Goal: Task Accomplishment & Management: Use online tool/utility

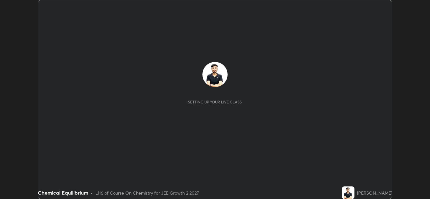
scroll to position [199, 430]
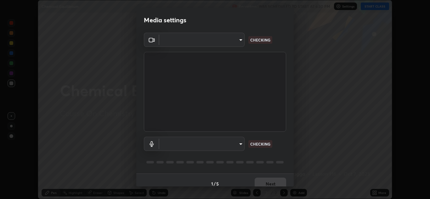
type input "ffb915138f5094fbba49c7dcbdc0b3377f3315ea980a35094b33733fc21d282d"
type input "communications"
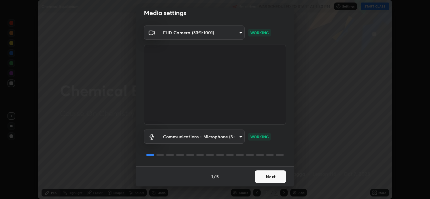
click at [268, 175] on button "Next" at bounding box center [270, 177] width 31 height 13
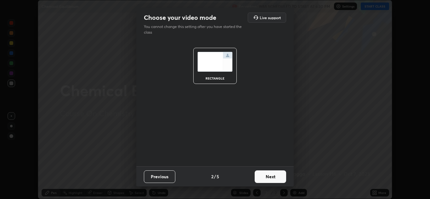
scroll to position [0, 0]
click at [267, 177] on button "Next" at bounding box center [270, 177] width 31 height 13
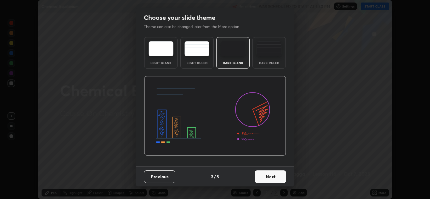
click at [268, 177] on button "Next" at bounding box center [270, 177] width 31 height 13
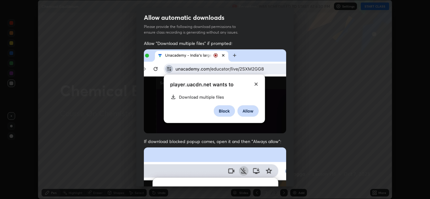
click at [261, 120] on img at bounding box center [215, 91] width 142 height 84
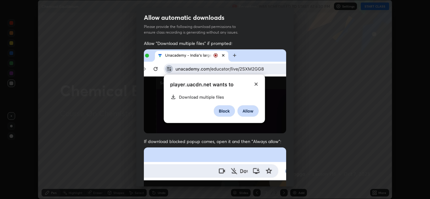
click at [254, 117] on img at bounding box center [215, 91] width 142 height 84
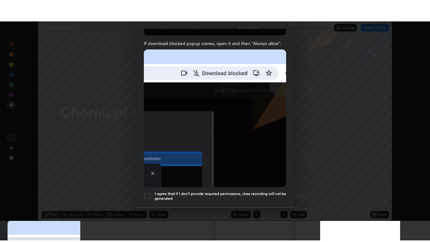
scroll to position [136, 0]
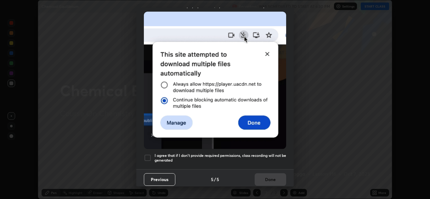
click at [150, 154] on div at bounding box center [148, 158] width 8 height 8
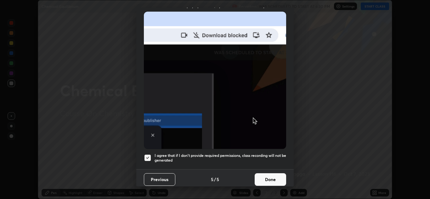
click at [264, 174] on button "Done" at bounding box center [270, 180] width 31 height 13
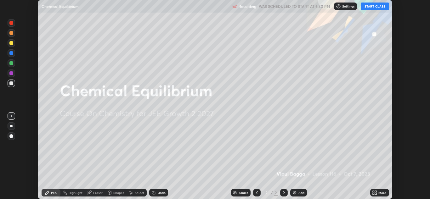
click at [368, 8] on button "START CLASS" at bounding box center [375, 7] width 28 height 8
click at [379, 191] on div "More" at bounding box center [379, 193] width 19 height 8
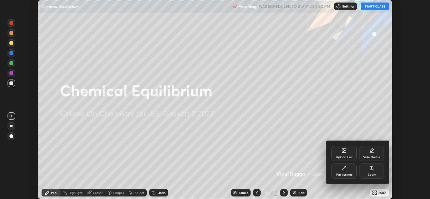
click at [344, 156] on div "Upload File" at bounding box center [344, 157] width 16 height 3
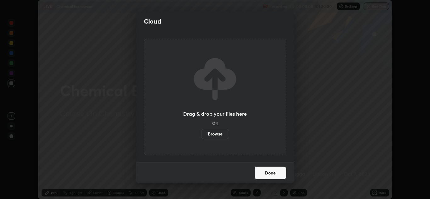
click at [224, 135] on label "Browse" at bounding box center [215, 134] width 28 height 10
click at [201, 135] on input "Browse" at bounding box center [201, 134] width 0 height 10
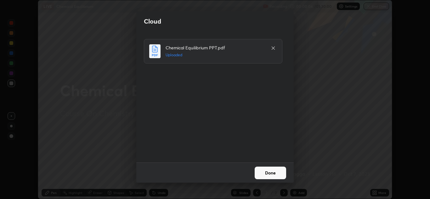
click at [273, 177] on button "Done" at bounding box center [270, 173] width 31 height 13
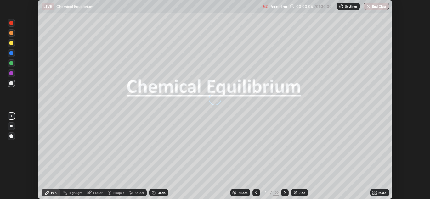
click at [381, 194] on div "More" at bounding box center [383, 192] width 8 height 3
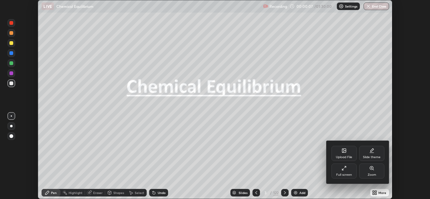
click at [345, 171] on div "Full screen" at bounding box center [344, 171] width 25 height 15
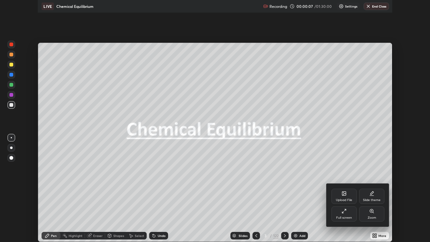
scroll to position [242, 430]
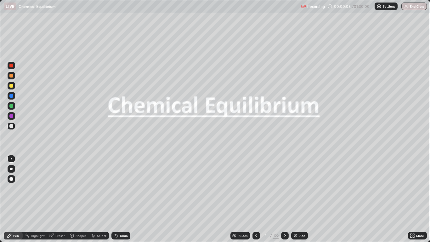
click at [241, 199] on div "Slides" at bounding box center [243, 235] width 9 height 3
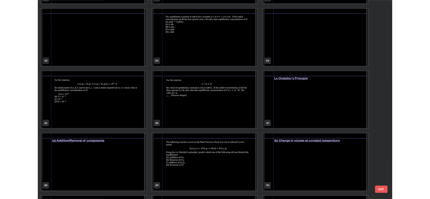
scroll to position [2038, 0]
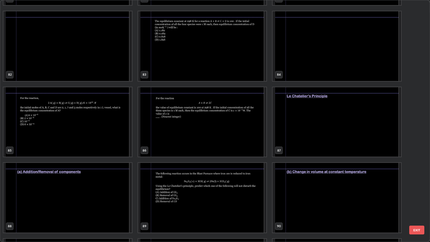
click at [115, 195] on img "grid" at bounding box center [67, 198] width 128 height 70
click at [115, 191] on img "grid" at bounding box center [67, 198] width 128 height 70
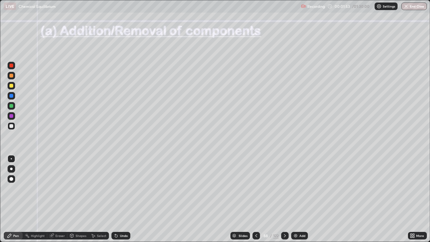
click at [12, 126] on div at bounding box center [11, 126] width 4 height 4
click at [283, 199] on icon at bounding box center [285, 235] width 5 height 5
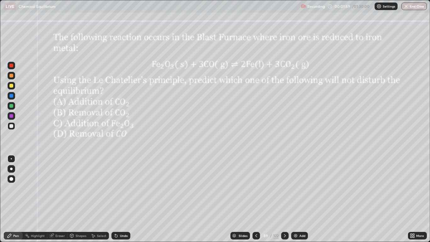
click at [10, 178] on div at bounding box center [11, 179] width 4 height 4
click at [284, 199] on icon at bounding box center [285, 235] width 5 height 5
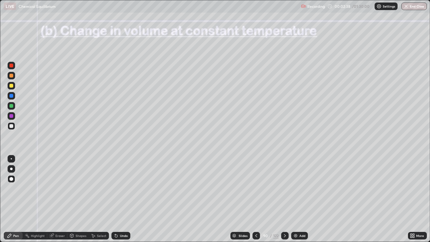
click at [11, 126] on div at bounding box center [11, 126] width 4 height 4
click at [15, 199] on div "Pen" at bounding box center [13, 236] width 19 height 8
click at [10, 126] on div at bounding box center [11, 126] width 4 height 4
click at [16, 199] on div "Pen" at bounding box center [16, 235] width 6 height 3
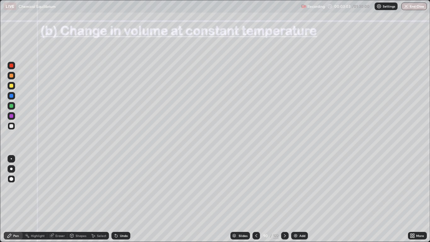
click at [125, 199] on div "Undo" at bounding box center [124, 235] width 8 height 3
click at [81, 199] on div "Shapes" at bounding box center [81, 235] width 11 height 3
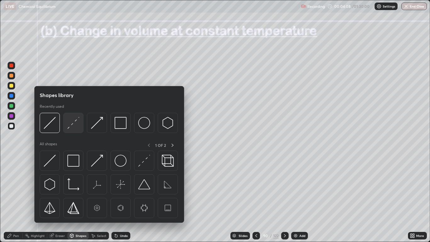
click at [71, 125] on img at bounding box center [73, 123] width 12 height 12
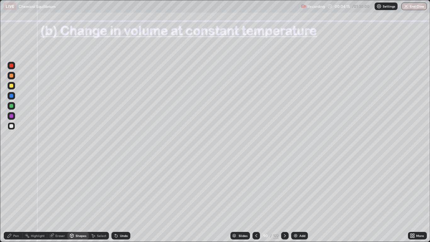
click at [14, 199] on div "Pen" at bounding box center [16, 235] width 6 height 3
click at [9, 125] on div at bounding box center [11, 126] width 4 height 4
click at [62, 199] on div "Eraser" at bounding box center [57, 236] width 20 height 8
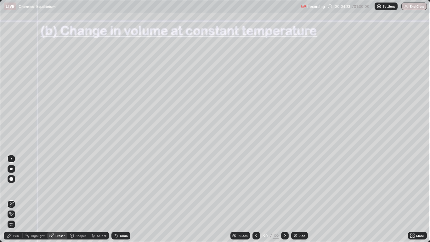
click at [15, 199] on div "Pen" at bounding box center [16, 235] width 6 height 3
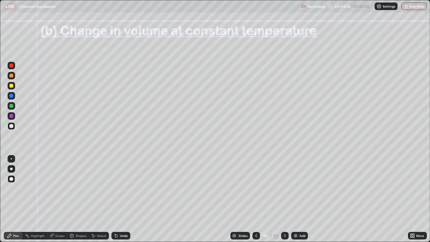
click at [12, 66] on div at bounding box center [11, 66] width 4 height 4
click at [13, 199] on div "Pen" at bounding box center [13, 236] width 19 height 8
click at [10, 127] on div at bounding box center [11, 126] width 4 height 4
click at [103, 199] on div "Select" at bounding box center [101, 235] width 9 height 3
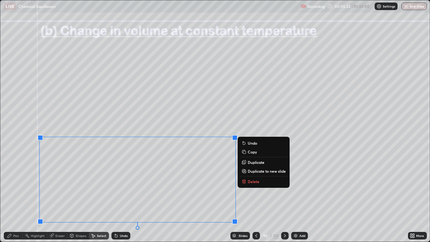
click at [251, 163] on p "Duplicate" at bounding box center [256, 162] width 17 height 5
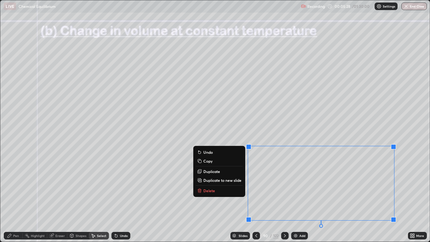
click at [60, 199] on div "Eraser" at bounding box center [59, 235] width 9 height 3
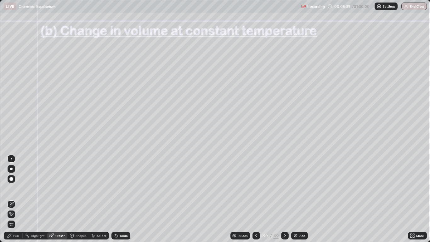
click at [11, 199] on icon at bounding box center [9, 235] width 5 height 5
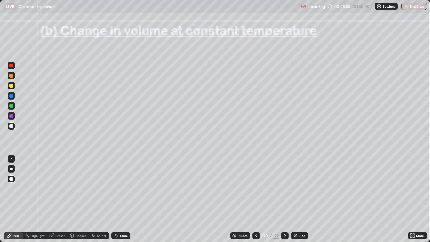
click at [284, 199] on icon at bounding box center [285, 235] width 5 height 5
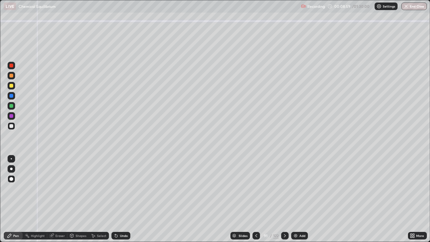
click at [79, 199] on div "Shapes" at bounding box center [81, 235] width 11 height 3
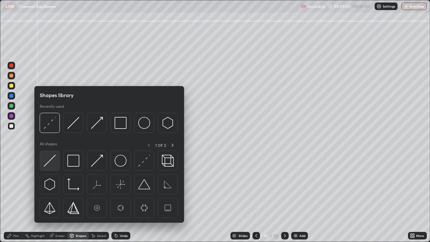
click at [51, 159] on img at bounding box center [50, 161] width 12 height 12
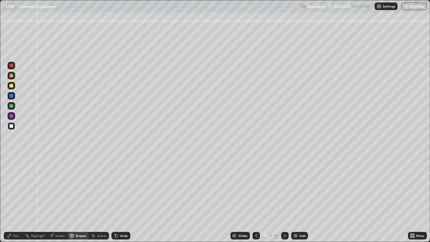
click at [15, 199] on div "Pen" at bounding box center [16, 235] width 6 height 3
click at [10, 126] on div at bounding box center [11, 126] width 4 height 4
click at [9, 199] on icon at bounding box center [10, 236] width 4 height 4
click at [14, 128] on div at bounding box center [12, 126] width 8 height 8
click at [14, 125] on div at bounding box center [12, 126] width 8 height 8
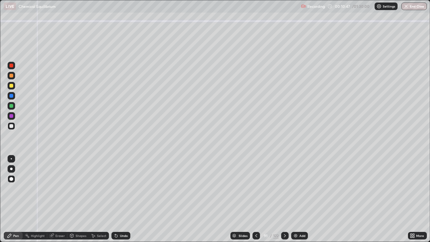
click at [127, 199] on div "Undo" at bounding box center [120, 236] width 19 height 8
click at [12, 106] on div at bounding box center [11, 106] width 4 height 4
click at [11, 66] on div at bounding box center [11, 66] width 4 height 4
click at [11, 116] on div at bounding box center [11, 116] width 4 height 4
click at [12, 199] on icon at bounding box center [9, 235] width 5 height 5
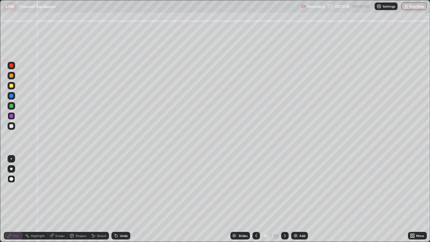
click at [11, 125] on div at bounding box center [11, 126] width 4 height 4
click at [11, 87] on div at bounding box center [11, 86] width 4 height 4
click at [14, 94] on div at bounding box center [12, 96] width 8 height 8
click at [9, 129] on div at bounding box center [12, 126] width 8 height 8
click at [12, 125] on div at bounding box center [11, 126] width 4 height 4
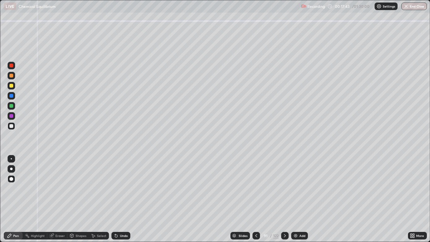
click at [13, 199] on div "Pen" at bounding box center [13, 236] width 19 height 8
click at [15, 199] on div "Pen" at bounding box center [16, 235] width 6 height 3
click at [10, 128] on div at bounding box center [12, 126] width 8 height 8
click at [12, 126] on div at bounding box center [11, 126] width 4 height 4
click at [12, 181] on div at bounding box center [12, 179] width 8 height 8
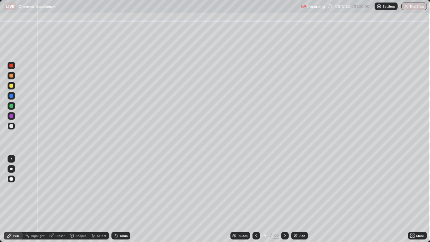
click at [14, 199] on div "Pen" at bounding box center [13, 236] width 19 height 8
click at [11, 199] on icon at bounding box center [9, 235] width 5 height 5
click at [11, 126] on div at bounding box center [11, 126] width 4 height 4
click at [15, 128] on div at bounding box center [12, 126] width 8 height 8
click at [284, 199] on icon at bounding box center [285, 235] width 5 height 5
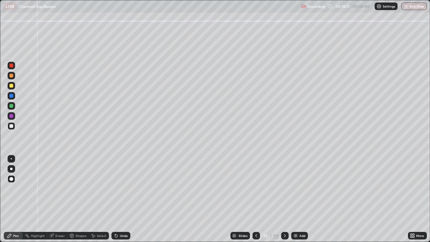
click at [284, 199] on icon at bounding box center [285, 235] width 5 height 5
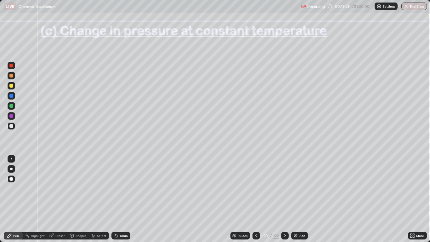
click at [15, 199] on div "Pen" at bounding box center [16, 235] width 6 height 3
click at [11, 126] on div at bounding box center [11, 126] width 4 height 4
click at [14, 199] on div "Pen" at bounding box center [16, 235] width 6 height 3
click at [11, 125] on div at bounding box center [11, 126] width 4 height 4
click at [11, 127] on div at bounding box center [11, 126] width 4 height 4
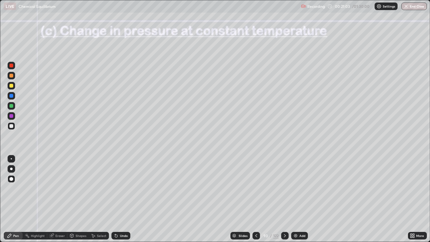
click at [11, 95] on div at bounding box center [11, 96] width 4 height 4
click at [14, 126] on div at bounding box center [12, 126] width 8 height 8
click at [10, 199] on icon at bounding box center [10, 236] width 4 height 4
click at [10, 127] on div at bounding box center [11, 126] width 4 height 4
click at [284, 199] on icon at bounding box center [285, 235] width 5 height 5
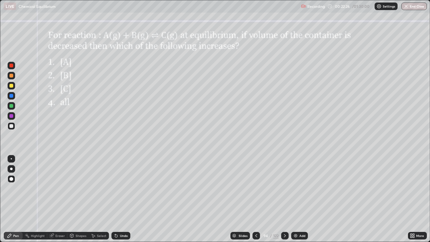
click at [284, 199] on icon at bounding box center [285, 235] width 5 height 5
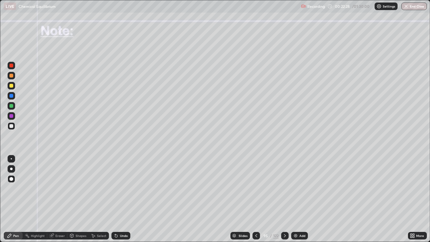
click at [13, 66] on div at bounding box center [11, 66] width 4 height 4
click at [13, 127] on div at bounding box center [11, 126] width 4 height 4
click at [16, 199] on div "Pen" at bounding box center [16, 235] width 6 height 3
click at [12, 127] on div at bounding box center [11, 126] width 4 height 4
click at [283, 199] on icon at bounding box center [285, 235] width 5 height 5
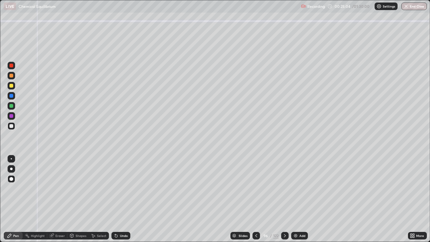
click at [124, 199] on div "Undo" at bounding box center [124, 235] width 8 height 3
click at [12, 77] on div at bounding box center [11, 76] width 4 height 4
click at [10, 125] on div at bounding box center [11, 126] width 4 height 4
click at [12, 87] on div at bounding box center [11, 86] width 4 height 4
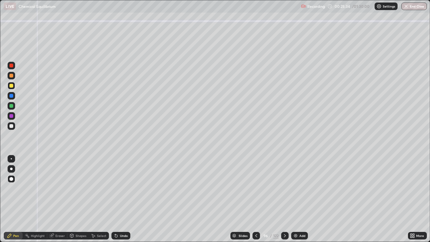
click at [17, 199] on div "Pen" at bounding box center [16, 235] width 6 height 3
click at [13, 128] on div at bounding box center [12, 126] width 8 height 8
click at [57, 199] on div "Eraser" at bounding box center [59, 235] width 9 height 3
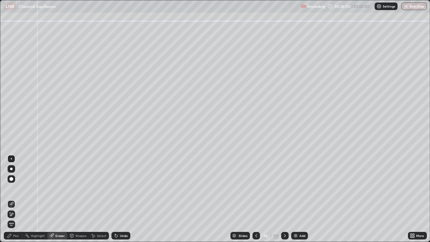
click at [12, 199] on div "Pen" at bounding box center [13, 236] width 19 height 8
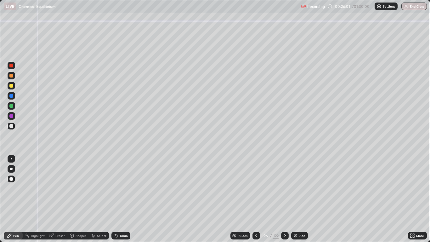
click at [11, 85] on div at bounding box center [11, 86] width 4 height 4
click at [127, 199] on div "Undo" at bounding box center [124, 235] width 8 height 3
click at [16, 199] on div "Pen" at bounding box center [13, 236] width 19 height 8
click at [11, 117] on div at bounding box center [11, 116] width 4 height 4
click at [11, 126] on div at bounding box center [11, 126] width 4 height 4
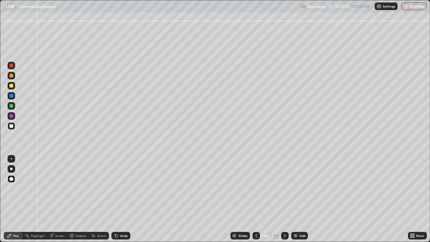
click at [13, 106] on div at bounding box center [11, 106] width 4 height 4
click at [11, 125] on div at bounding box center [11, 126] width 4 height 4
click at [12, 96] on div at bounding box center [11, 96] width 4 height 4
click at [10, 126] on div at bounding box center [11, 126] width 4 height 4
click at [13, 95] on div at bounding box center [11, 96] width 4 height 4
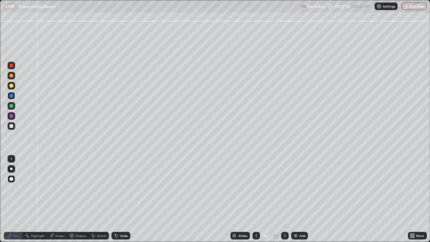
click at [11, 126] on div at bounding box center [11, 126] width 4 height 4
click at [12, 77] on div at bounding box center [11, 76] width 4 height 4
click at [12, 125] on div at bounding box center [11, 126] width 4 height 4
click at [11, 114] on div at bounding box center [11, 116] width 4 height 4
click at [10, 95] on div at bounding box center [11, 96] width 4 height 4
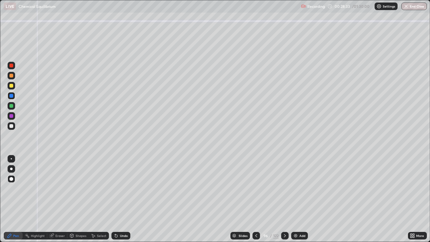
click at [8, 82] on div at bounding box center [12, 86] width 8 height 10
click at [12, 107] on div at bounding box center [11, 106] width 4 height 4
click at [255, 199] on icon at bounding box center [256, 235] width 5 height 5
click at [256, 199] on icon at bounding box center [256, 235] width 5 height 5
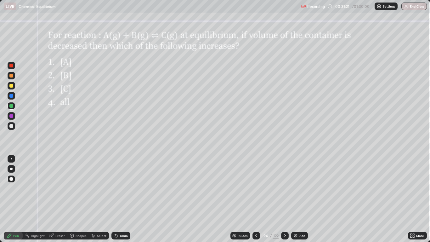
click at [10, 97] on div at bounding box center [11, 96] width 4 height 4
click at [15, 199] on div "Pen" at bounding box center [16, 235] width 6 height 3
click at [284, 199] on icon at bounding box center [285, 235] width 5 height 5
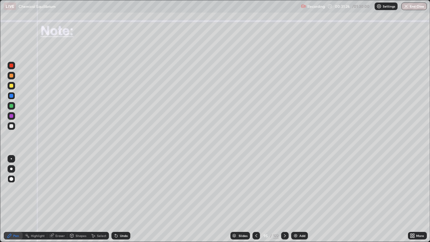
click at [283, 199] on icon at bounding box center [285, 235] width 5 height 5
click at [11, 65] on div at bounding box center [11, 66] width 4 height 4
click at [11, 126] on div at bounding box center [11, 126] width 4 height 4
click at [15, 199] on div "Pen" at bounding box center [13, 236] width 19 height 8
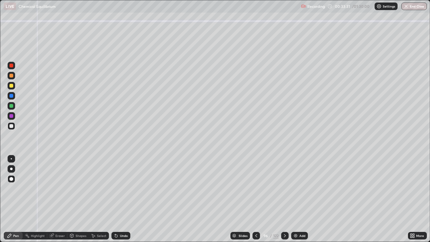
click at [11, 199] on div "Pen" at bounding box center [13, 236] width 19 height 8
click at [13, 199] on div "Pen" at bounding box center [13, 236] width 19 height 8
click at [10, 124] on div at bounding box center [11, 126] width 4 height 4
click at [10, 95] on div at bounding box center [11, 96] width 4 height 4
click at [127, 199] on div "Undo" at bounding box center [120, 236] width 19 height 8
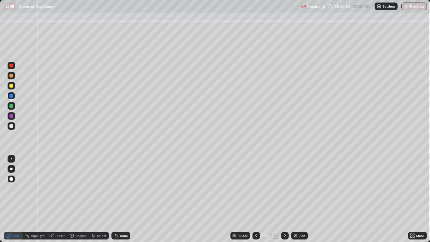
click at [10, 126] on div at bounding box center [11, 126] width 4 height 4
click at [253, 199] on div at bounding box center [257, 236] width 8 height 8
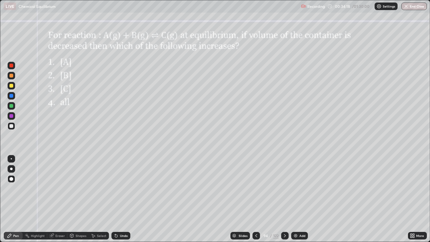
click at [11, 126] on div at bounding box center [11, 126] width 4 height 4
click at [11, 86] on div at bounding box center [11, 86] width 4 height 4
click at [284, 199] on icon at bounding box center [285, 235] width 5 height 5
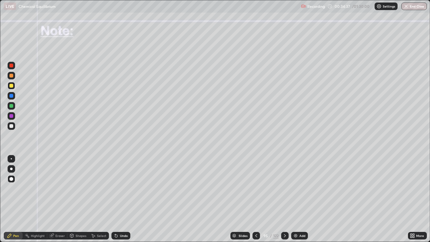
click at [284, 199] on icon at bounding box center [285, 235] width 5 height 5
click at [256, 199] on icon at bounding box center [256, 235] width 5 height 5
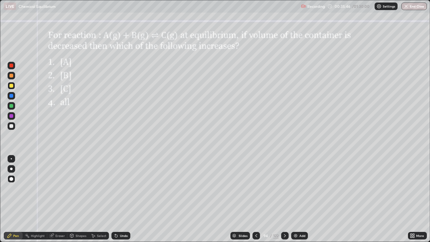
click at [12, 126] on div at bounding box center [11, 126] width 4 height 4
click at [17, 199] on div "Pen" at bounding box center [16, 235] width 6 height 3
click at [11, 199] on icon at bounding box center [10, 236] width 4 height 4
click at [284, 199] on icon at bounding box center [285, 235] width 5 height 5
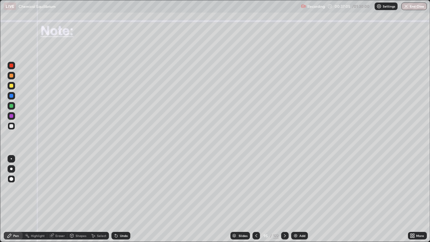
click at [284, 199] on icon at bounding box center [285, 235] width 5 height 5
click at [285, 199] on icon at bounding box center [285, 235] width 5 height 5
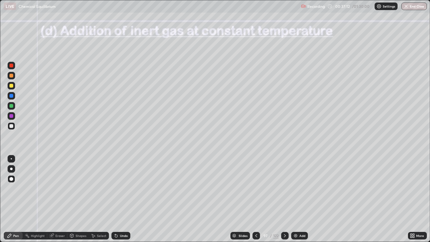
click at [11, 126] on div at bounding box center [11, 126] width 4 height 4
click at [100, 199] on div "Select" at bounding box center [101, 235] width 9 height 3
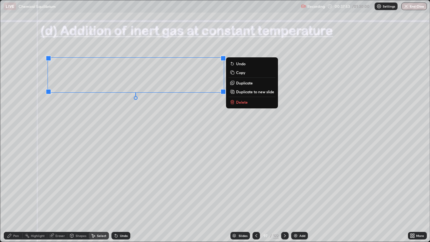
click at [236, 82] on p "Duplicate" at bounding box center [244, 82] width 17 height 5
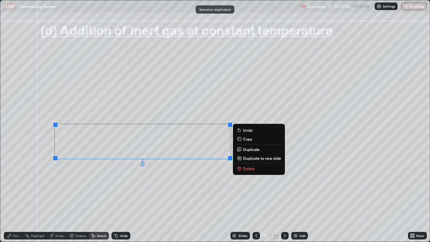
click at [16, 199] on div "Pen" at bounding box center [16, 235] width 6 height 3
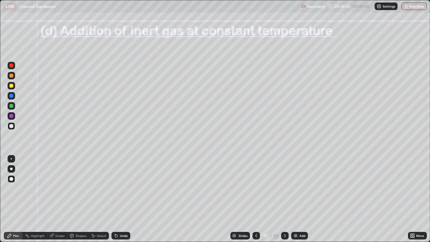
click at [15, 199] on div "Pen" at bounding box center [13, 236] width 19 height 8
click at [11, 84] on div at bounding box center [11, 86] width 4 height 4
click at [125, 199] on div "Undo" at bounding box center [124, 235] width 8 height 3
click at [124, 199] on div "Undo" at bounding box center [124, 235] width 8 height 3
click at [123, 199] on div "Undo" at bounding box center [124, 235] width 8 height 3
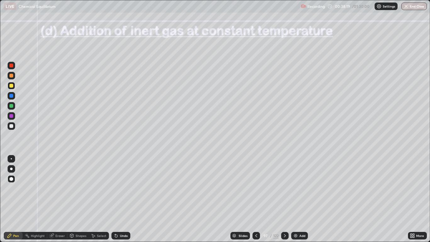
click at [124, 199] on div "Undo" at bounding box center [124, 235] width 8 height 3
click at [12, 76] on div at bounding box center [11, 76] width 4 height 4
click at [10, 199] on icon at bounding box center [10, 236] width 4 height 4
click at [81, 199] on div "Shapes" at bounding box center [81, 235] width 11 height 3
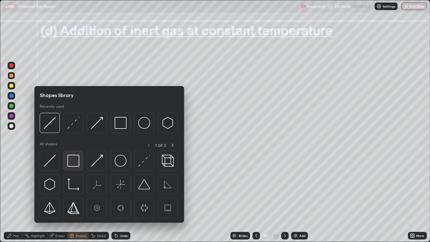
click at [68, 158] on img at bounding box center [73, 161] width 12 height 12
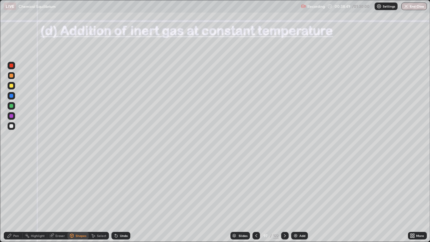
click at [14, 128] on div at bounding box center [12, 126] width 8 height 8
click at [62, 199] on div "Eraser" at bounding box center [59, 235] width 9 height 3
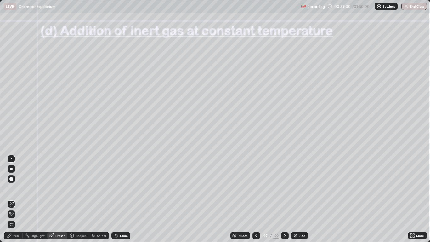
click at [17, 199] on div "Pen" at bounding box center [16, 235] width 6 height 3
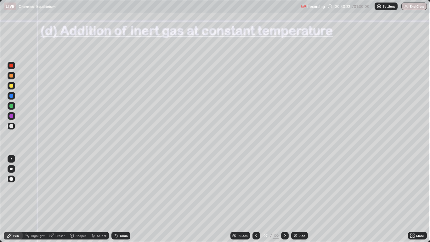
click at [10, 114] on div at bounding box center [11, 116] width 4 height 4
click at [12, 116] on div at bounding box center [11, 116] width 4 height 4
click at [15, 199] on div "Pen" at bounding box center [16, 235] width 6 height 3
click at [11, 126] on div at bounding box center [11, 126] width 4 height 4
click at [285, 199] on icon at bounding box center [285, 235] width 5 height 5
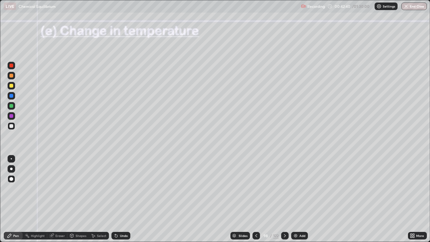
click at [14, 199] on div "Pen" at bounding box center [16, 235] width 6 height 3
click at [12, 115] on div at bounding box center [11, 116] width 4 height 4
click at [123, 199] on div "Undo" at bounding box center [124, 235] width 8 height 3
click at [12, 87] on div at bounding box center [11, 86] width 4 height 4
click at [12, 127] on div at bounding box center [11, 126] width 4 height 4
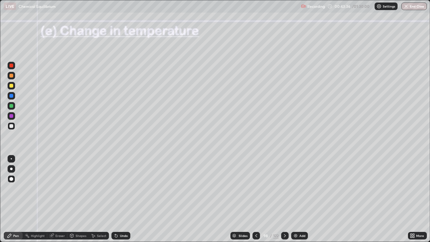
click at [14, 199] on div "Pen" at bounding box center [16, 235] width 6 height 3
click at [118, 199] on div "Undo" at bounding box center [120, 236] width 19 height 8
click at [121, 199] on div "Undo" at bounding box center [124, 235] width 8 height 3
click at [126, 199] on div "Undo" at bounding box center [124, 235] width 8 height 3
click at [127, 199] on div "Undo" at bounding box center [124, 235] width 8 height 3
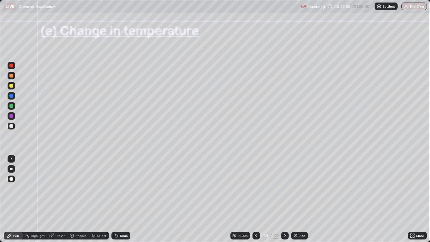
click at [126, 199] on div "Undo" at bounding box center [124, 235] width 8 height 3
click at [125, 199] on div "Undo" at bounding box center [124, 235] width 8 height 3
click at [9, 66] on div at bounding box center [12, 66] width 8 height 8
click at [9, 127] on div at bounding box center [12, 126] width 8 height 8
click at [16, 199] on div "Pen" at bounding box center [13, 236] width 19 height 8
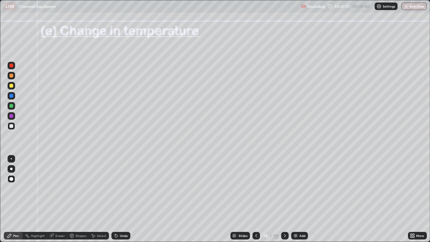
click at [11, 126] on div at bounding box center [11, 126] width 4 height 4
click at [285, 199] on icon at bounding box center [285, 235] width 5 height 5
click at [15, 199] on div "Pen" at bounding box center [13, 236] width 19 height 8
click at [12, 125] on div at bounding box center [11, 126] width 4 height 4
click at [120, 199] on div "Undo" at bounding box center [124, 235] width 8 height 3
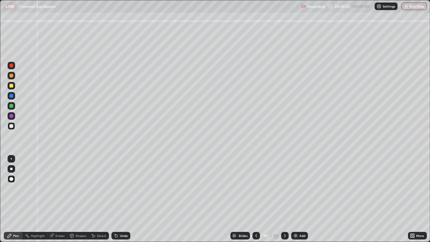
click at [15, 199] on div "Pen" at bounding box center [13, 236] width 19 height 8
click at [83, 199] on div "Shapes" at bounding box center [81, 235] width 11 height 3
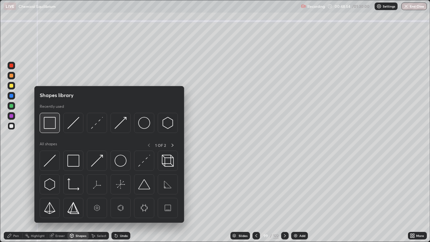
click at [52, 127] on img at bounding box center [50, 123] width 12 height 12
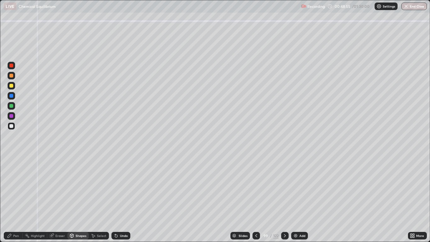
click at [12, 66] on div at bounding box center [11, 66] width 4 height 4
click at [15, 199] on div "Pen" at bounding box center [16, 235] width 6 height 3
click at [12, 106] on div at bounding box center [11, 106] width 4 height 4
click at [12, 199] on div "Pen" at bounding box center [13, 236] width 19 height 8
click at [12, 126] on div at bounding box center [11, 126] width 4 height 4
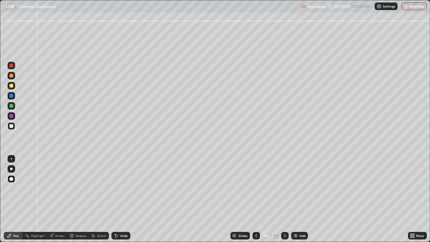
click at [282, 199] on div at bounding box center [285, 236] width 8 height 8
click at [17, 199] on div "Pen" at bounding box center [16, 235] width 6 height 3
click at [12, 85] on div at bounding box center [11, 86] width 4 height 4
click at [11, 127] on div at bounding box center [11, 126] width 4 height 4
click at [79, 199] on div "Shapes" at bounding box center [81, 235] width 11 height 3
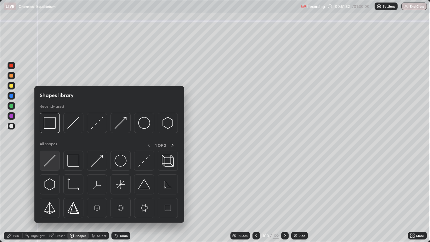
click at [54, 159] on img at bounding box center [50, 161] width 12 height 12
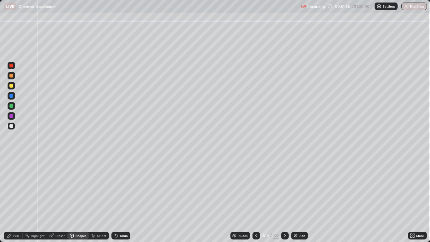
click at [257, 199] on icon at bounding box center [256, 235] width 5 height 5
click at [285, 199] on icon at bounding box center [285, 235] width 5 height 5
click at [19, 199] on div "Pen" at bounding box center [16, 235] width 6 height 3
click at [123, 199] on div "Undo" at bounding box center [124, 235] width 8 height 3
click at [125, 199] on div "Undo" at bounding box center [120, 236] width 19 height 8
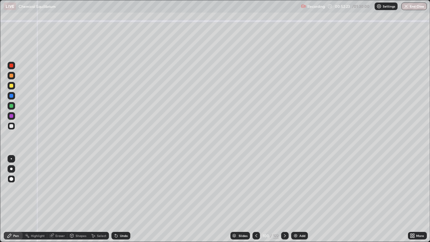
click at [11, 125] on div at bounding box center [11, 126] width 4 height 4
click at [10, 96] on div at bounding box center [11, 96] width 4 height 4
click at [256, 199] on icon at bounding box center [256, 235] width 5 height 5
click at [284, 199] on icon at bounding box center [285, 235] width 5 height 5
click at [11, 106] on div at bounding box center [11, 106] width 4 height 4
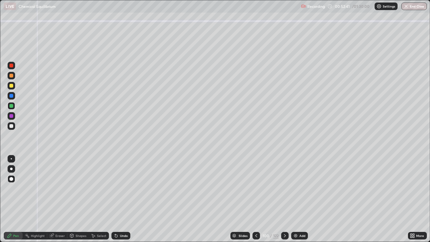
click at [11, 116] on div at bounding box center [11, 116] width 4 height 4
click at [256, 199] on icon at bounding box center [256, 235] width 5 height 5
click at [284, 199] on icon at bounding box center [285, 235] width 5 height 5
click at [11, 126] on div at bounding box center [11, 126] width 4 height 4
click at [18, 199] on div "Pen" at bounding box center [16, 235] width 6 height 3
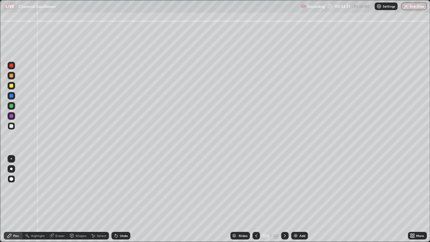
click at [11, 125] on div at bounding box center [11, 126] width 4 height 4
click at [10, 125] on div at bounding box center [11, 126] width 4 height 4
click at [11, 78] on div at bounding box center [12, 76] width 8 height 8
click at [11, 126] on div at bounding box center [11, 126] width 4 height 4
click at [11, 199] on icon at bounding box center [9, 235] width 5 height 5
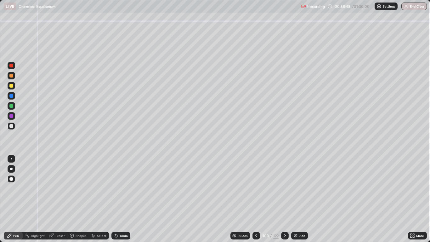
click at [12, 199] on div "Pen" at bounding box center [13, 236] width 19 height 8
click at [10, 129] on div at bounding box center [12, 126] width 8 height 8
click at [283, 199] on icon at bounding box center [285, 235] width 5 height 5
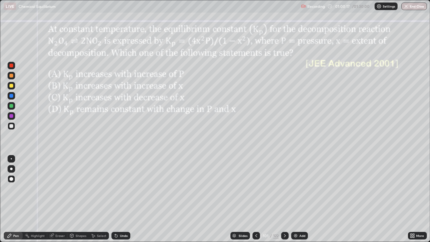
click at [13, 99] on div at bounding box center [12, 96] width 8 height 8
click at [10, 126] on div at bounding box center [11, 126] width 4 height 4
click at [284, 199] on icon at bounding box center [285, 235] width 5 height 5
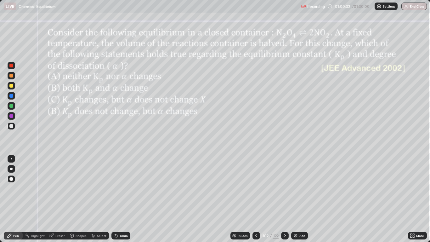
click at [11, 86] on div at bounding box center [11, 86] width 4 height 4
click at [11, 77] on div at bounding box center [11, 76] width 4 height 4
click at [12, 105] on div at bounding box center [11, 106] width 4 height 4
click at [11, 117] on div at bounding box center [11, 116] width 4 height 4
click at [12, 106] on div at bounding box center [11, 106] width 4 height 4
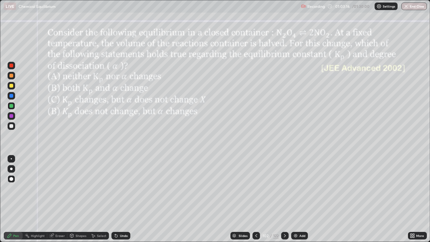
click at [11, 125] on div at bounding box center [11, 126] width 4 height 4
click at [14, 199] on div "Pen" at bounding box center [16, 235] width 6 height 3
click at [14, 127] on div at bounding box center [12, 126] width 8 height 8
click at [13, 199] on div "Pen" at bounding box center [13, 236] width 19 height 8
click at [9, 127] on div at bounding box center [11, 126] width 4 height 4
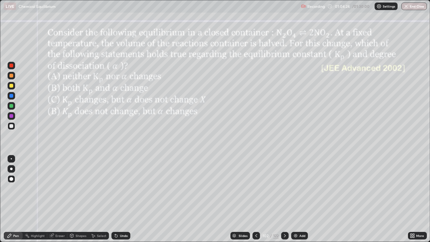
click at [283, 199] on div at bounding box center [285, 236] width 8 height 8
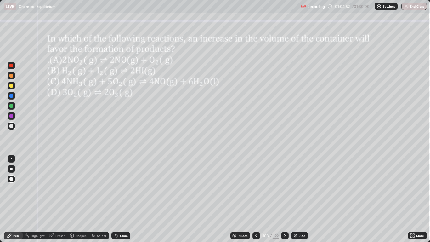
click at [8, 85] on div at bounding box center [12, 86] width 8 height 8
click at [13, 199] on div "Pen" at bounding box center [16, 235] width 6 height 3
click at [284, 199] on icon at bounding box center [285, 235] width 5 height 5
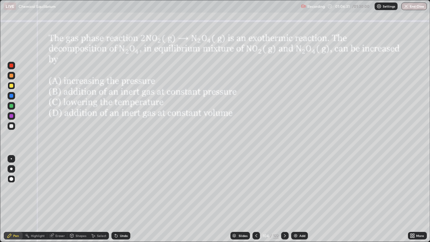
click at [10, 96] on div at bounding box center [11, 96] width 4 height 4
click at [10, 106] on div at bounding box center [11, 106] width 4 height 4
click at [9, 75] on div at bounding box center [11, 76] width 4 height 4
click at [284, 199] on icon at bounding box center [285, 235] width 5 height 5
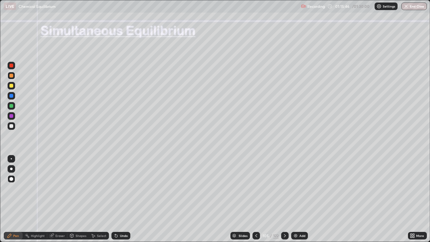
click at [14, 199] on div "Pen" at bounding box center [16, 235] width 6 height 3
click at [12, 129] on div at bounding box center [12, 126] width 8 height 8
click at [15, 199] on div "Pen" at bounding box center [13, 236] width 19 height 8
click at [60, 199] on div "Eraser" at bounding box center [59, 235] width 9 height 3
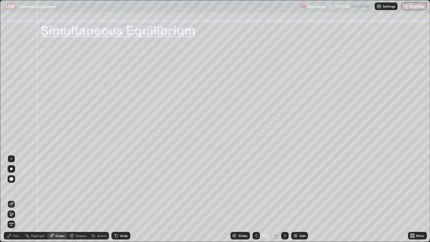
click at [14, 199] on div "Pen" at bounding box center [13, 236] width 19 height 8
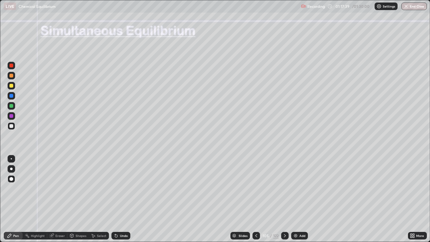
click at [12, 125] on div at bounding box center [11, 126] width 4 height 4
click at [12, 88] on div at bounding box center [12, 86] width 8 height 8
click at [11, 97] on div at bounding box center [11, 96] width 4 height 4
click at [60, 199] on div "Eraser" at bounding box center [59, 235] width 9 height 3
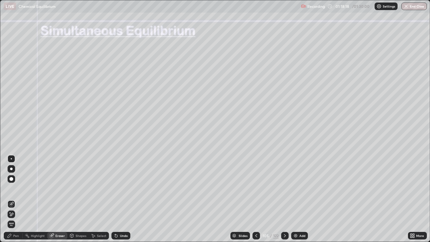
click at [16, 199] on div "Pen" at bounding box center [16, 235] width 6 height 3
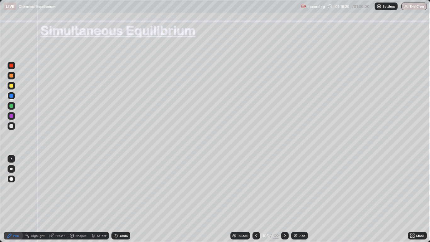
click at [12, 97] on div at bounding box center [11, 96] width 4 height 4
click at [11, 87] on div at bounding box center [11, 86] width 4 height 4
click at [12, 96] on div at bounding box center [11, 96] width 4 height 4
click at [11, 105] on div at bounding box center [11, 106] width 4 height 4
click at [11, 104] on div at bounding box center [11, 106] width 4 height 4
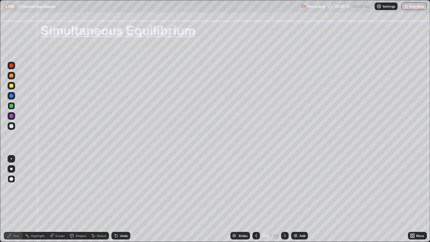
click at [11, 96] on div at bounding box center [11, 96] width 4 height 4
click at [9, 199] on div "Pen" at bounding box center [13, 236] width 19 height 8
click at [11, 126] on div at bounding box center [11, 126] width 4 height 4
click at [16, 199] on div "Pen" at bounding box center [16, 235] width 6 height 3
click at [12, 125] on div at bounding box center [11, 126] width 4 height 4
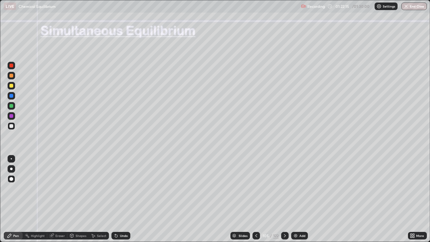
click at [16, 199] on div "Pen" at bounding box center [16, 235] width 6 height 3
click at [11, 125] on div at bounding box center [11, 126] width 4 height 4
click at [15, 199] on div "Pen" at bounding box center [16, 235] width 6 height 3
click at [12, 126] on div at bounding box center [11, 126] width 4 height 4
click at [283, 199] on icon at bounding box center [285, 235] width 5 height 5
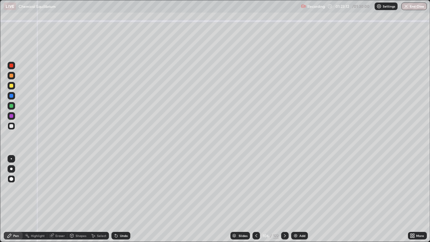
click at [78, 199] on div "Shapes" at bounding box center [81, 235] width 11 height 3
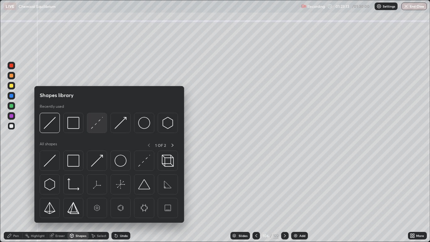
click at [95, 124] on img at bounding box center [97, 123] width 12 height 12
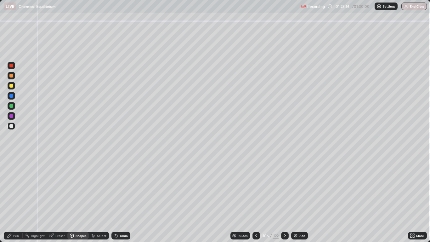
click at [16, 199] on div "Pen" at bounding box center [16, 235] width 6 height 3
click at [99, 199] on div "Select" at bounding box center [101, 235] width 9 height 3
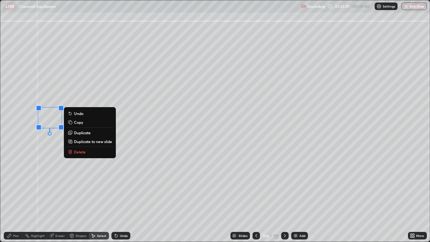
click at [10, 199] on icon at bounding box center [10, 236] width 4 height 4
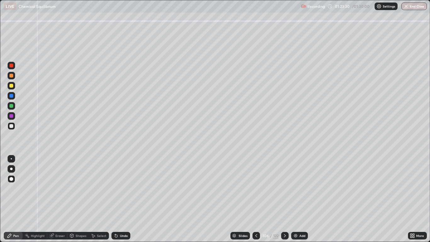
click at [12, 126] on div at bounding box center [11, 126] width 4 height 4
click at [13, 87] on div at bounding box center [11, 86] width 4 height 4
click at [11, 128] on div at bounding box center [12, 126] width 8 height 8
click at [284, 199] on icon at bounding box center [285, 235] width 5 height 5
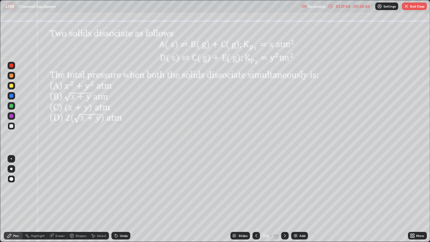
click at [10, 89] on div at bounding box center [12, 86] width 8 height 8
click at [123, 199] on div "Undo" at bounding box center [124, 235] width 8 height 3
click at [12, 114] on div at bounding box center [11, 116] width 4 height 4
click at [12, 96] on div at bounding box center [11, 96] width 4 height 4
click at [11, 106] on div at bounding box center [11, 106] width 4 height 4
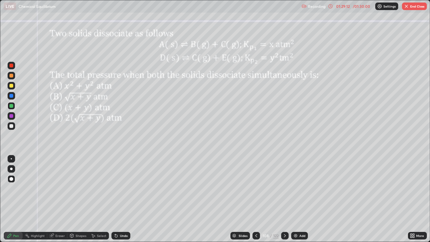
click at [59, 199] on div "Eraser" at bounding box center [59, 235] width 9 height 3
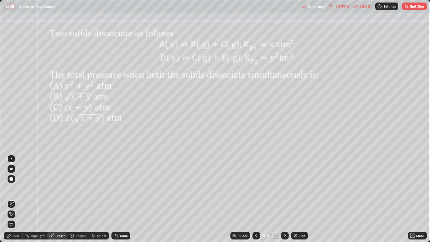
click at [14, 199] on div "Pen" at bounding box center [16, 235] width 6 height 3
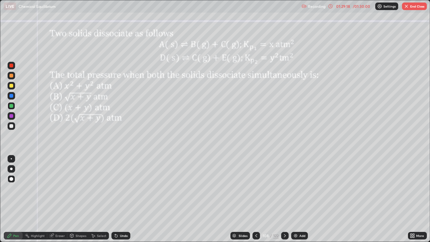
click at [10, 104] on div at bounding box center [11, 106] width 4 height 4
click at [120, 199] on div "Undo" at bounding box center [124, 235] width 8 height 3
click at [11, 117] on div at bounding box center [11, 116] width 4 height 4
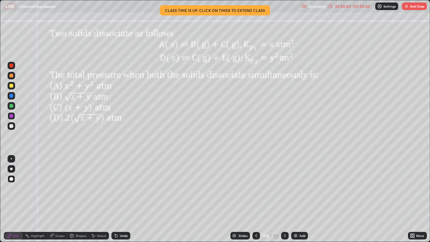
click at [115, 199] on icon at bounding box center [116, 236] width 3 height 3
click at [11, 96] on div at bounding box center [11, 96] width 4 height 4
click at [284, 199] on icon at bounding box center [285, 235] width 5 height 5
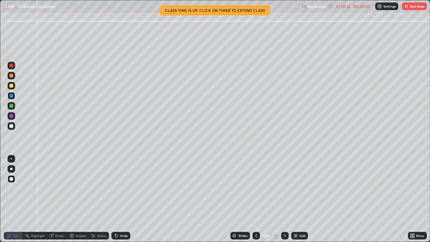
click at [256, 199] on icon at bounding box center [256, 235] width 5 height 5
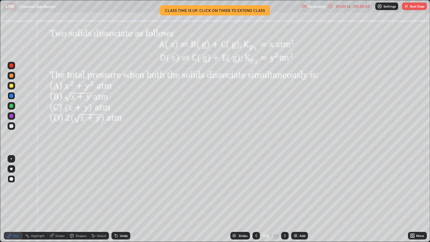
click at [284, 199] on icon at bounding box center [285, 235] width 5 height 5
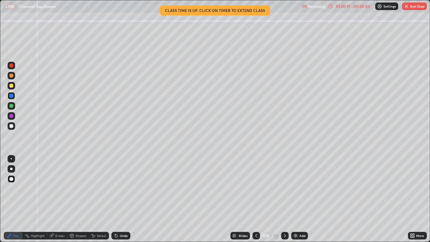
click at [256, 199] on icon at bounding box center [256, 235] width 5 height 5
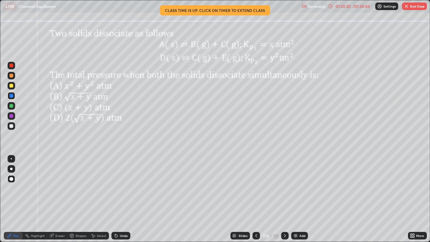
click at [284, 199] on icon at bounding box center [285, 235] width 5 height 5
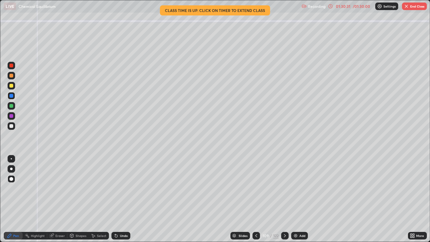
click at [12, 88] on div at bounding box center [12, 86] width 8 height 8
click at [257, 199] on div at bounding box center [257, 236] width 8 height 8
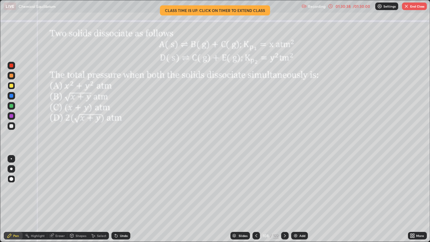
click at [283, 199] on icon at bounding box center [285, 235] width 5 height 5
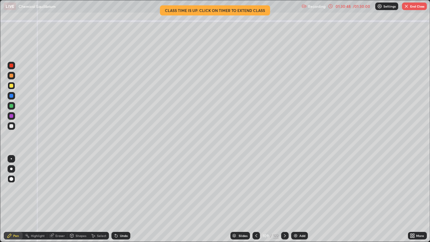
click at [255, 199] on icon at bounding box center [256, 235] width 2 height 3
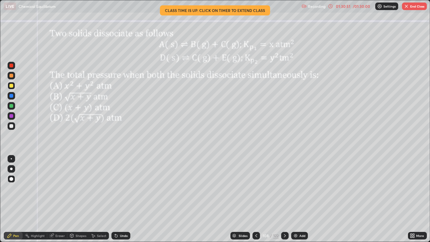
click at [283, 199] on icon at bounding box center [285, 235] width 5 height 5
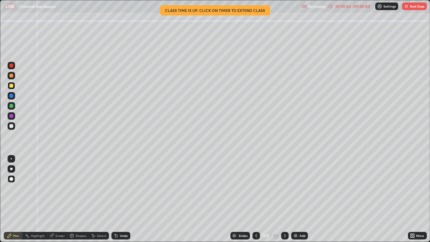
click at [255, 199] on icon at bounding box center [256, 235] width 5 height 5
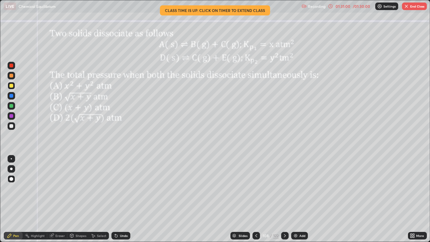
click at [283, 199] on icon at bounding box center [285, 235] width 5 height 5
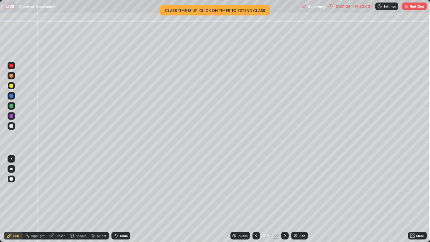
click at [126, 199] on div "Undo" at bounding box center [124, 235] width 8 height 3
click at [127, 199] on div "Undo" at bounding box center [124, 235] width 8 height 3
click at [11, 75] on div at bounding box center [11, 76] width 4 height 4
click at [256, 199] on icon at bounding box center [256, 235] width 5 height 5
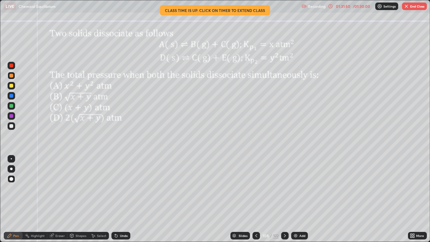
click at [283, 199] on icon at bounding box center [285, 235] width 5 height 5
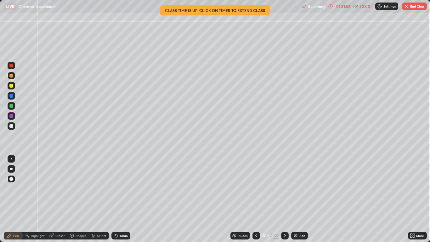
click at [253, 199] on div at bounding box center [257, 236] width 8 height 8
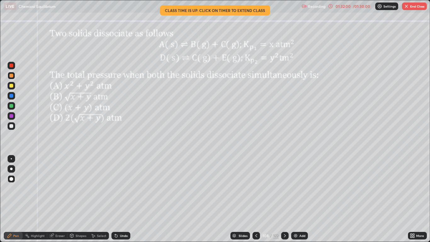
click at [284, 199] on icon at bounding box center [285, 235] width 5 height 5
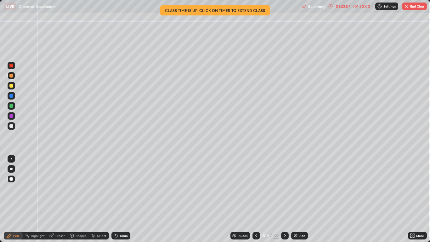
click at [129, 199] on div "Undo" at bounding box center [120, 236] width 19 height 8
click at [407, 8] on img "button" at bounding box center [406, 6] width 5 height 5
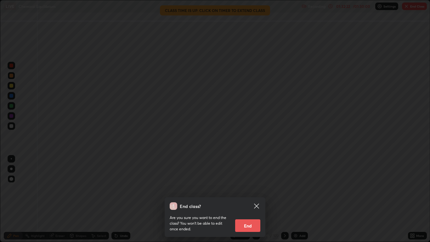
click at [246, 199] on button "End" at bounding box center [247, 225] width 25 height 13
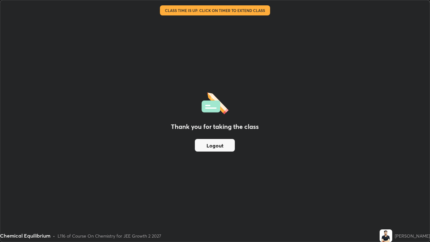
click at [218, 140] on button "Logout" at bounding box center [215, 145] width 40 height 13
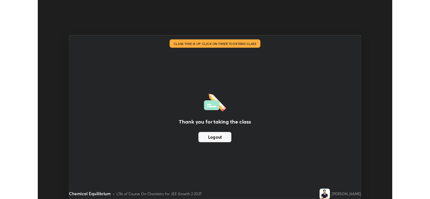
scroll to position [31295, 31065]
